Goal: Task Accomplishment & Management: Manage account settings

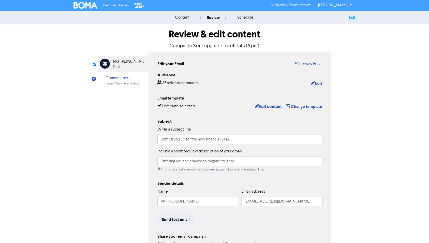
click at [352, 18] on link "Exit" at bounding box center [352, 17] width 7 height 5
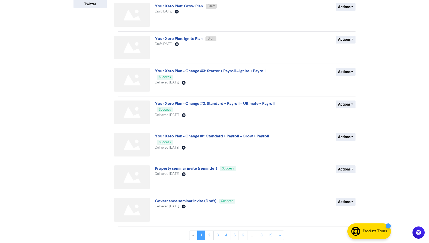
scroll to position [137, 0]
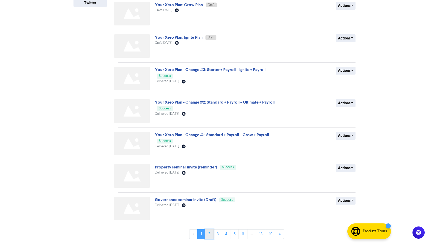
click at [208, 234] on link "2" at bounding box center [209, 234] width 9 height 10
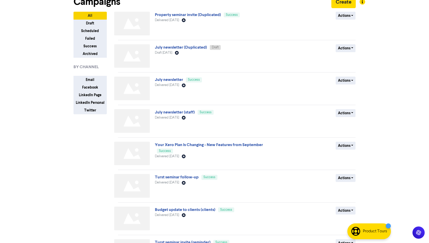
scroll to position [26, 0]
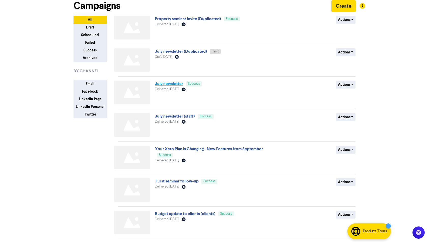
click at [162, 83] on link "July newsletter" at bounding box center [169, 83] width 28 height 5
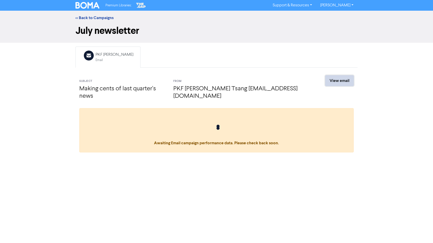
click at [332, 80] on link "View email" at bounding box center [339, 80] width 28 height 11
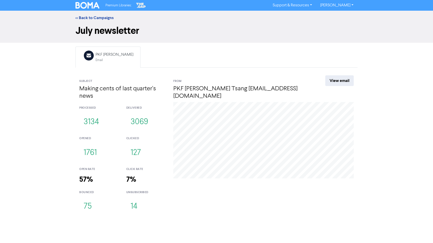
click at [334, 4] on link "[PERSON_NAME]" at bounding box center [336, 5] width 41 height 8
click at [332, 13] on button "Log Out" at bounding box center [337, 15] width 40 height 6
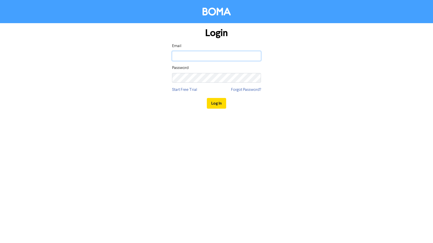
drag, startPoint x: 189, startPoint y: 55, endPoint x: 220, endPoint y: 59, distance: 31.7
click at [189, 55] on input "email" at bounding box center [216, 56] width 89 height 10
type input "[EMAIL_ADDRESS][DOMAIN_NAME]"
click at [218, 101] on button "Log In" at bounding box center [216, 103] width 19 height 11
